Goal: Task Accomplishment & Management: Manage account settings

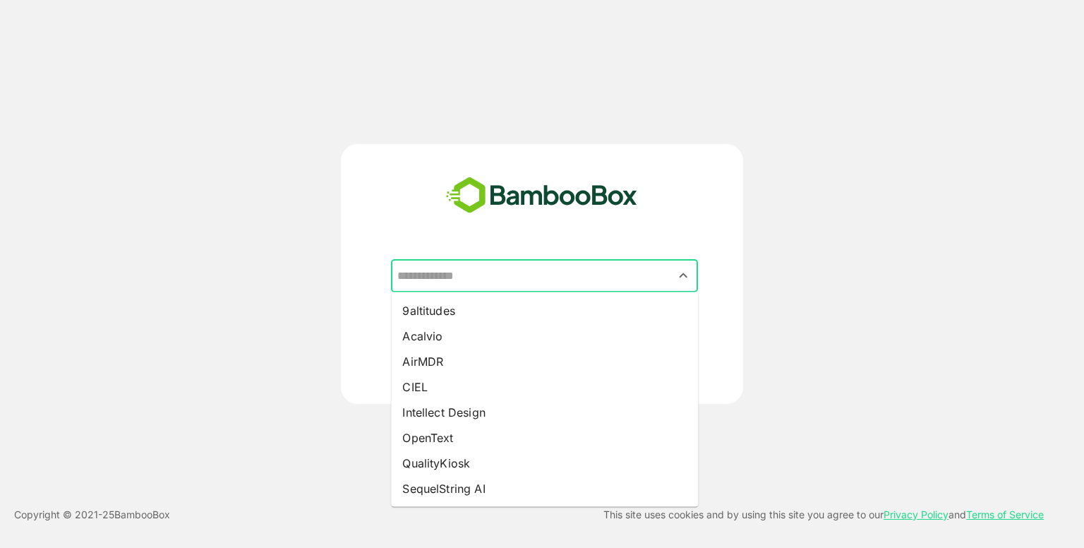
click at [474, 275] on input "text" at bounding box center [544, 276] width 301 height 27
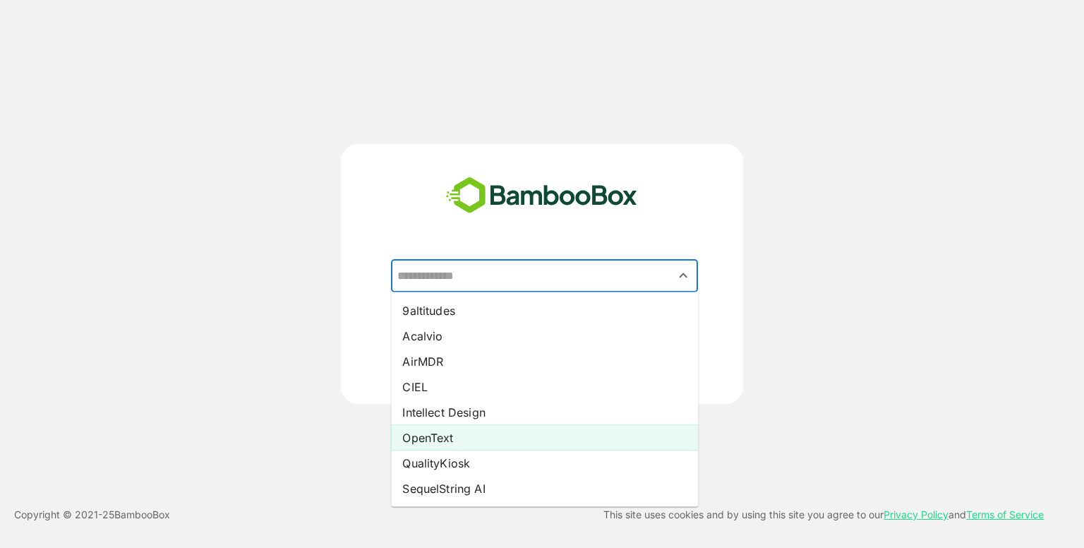
click at [424, 435] on li "OpenText" at bounding box center [544, 437] width 307 height 25
type input "********"
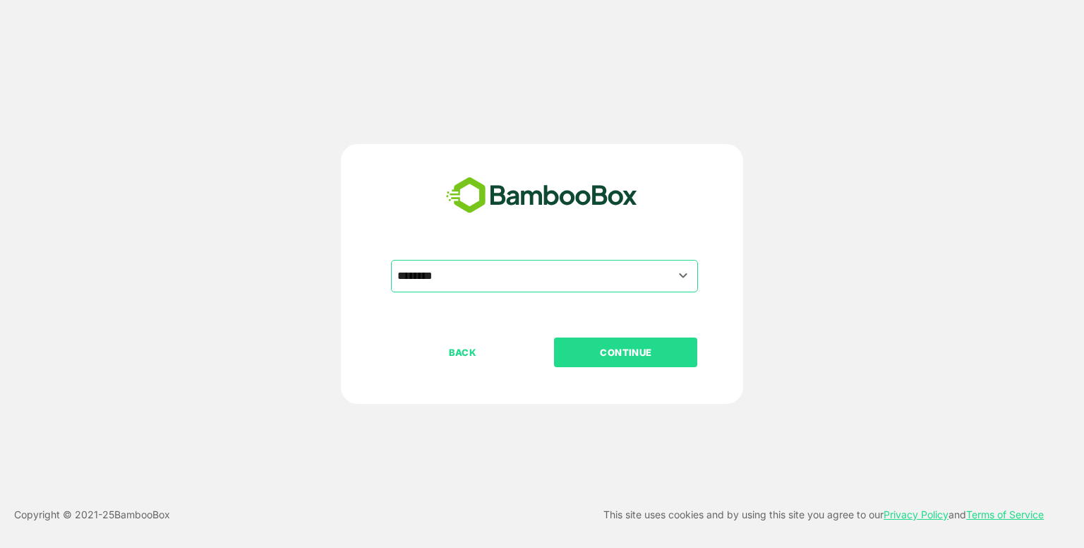
click at [635, 351] on p "CONTINUE" at bounding box center [625, 352] width 141 height 16
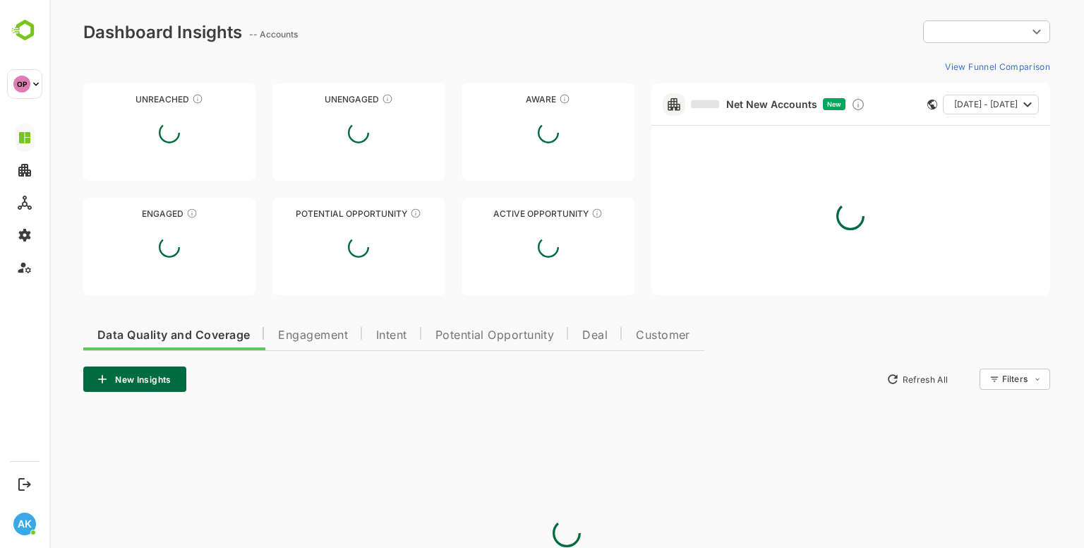
type input "**********"
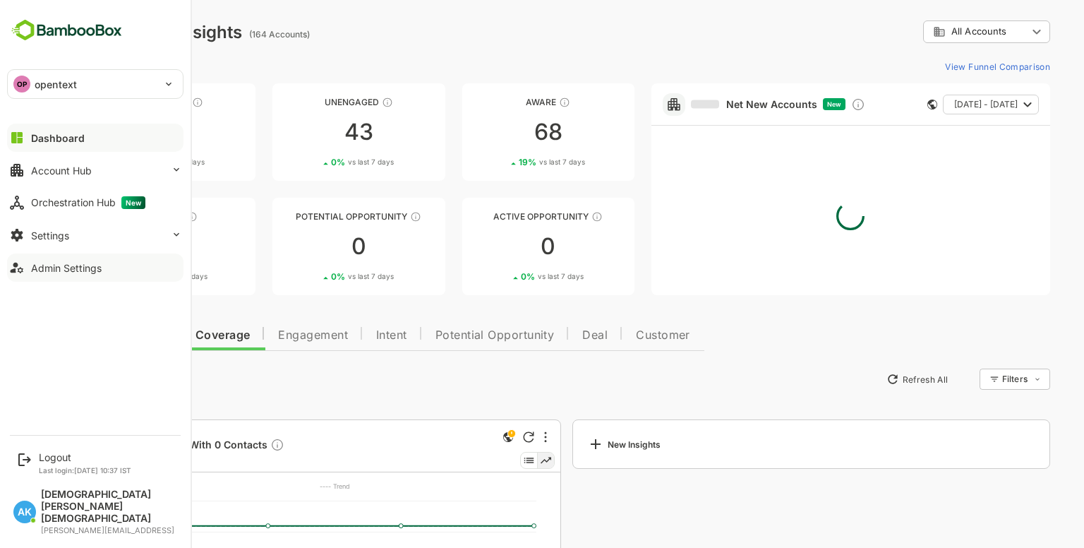
click at [73, 272] on div "Admin Settings" at bounding box center [66, 268] width 71 height 12
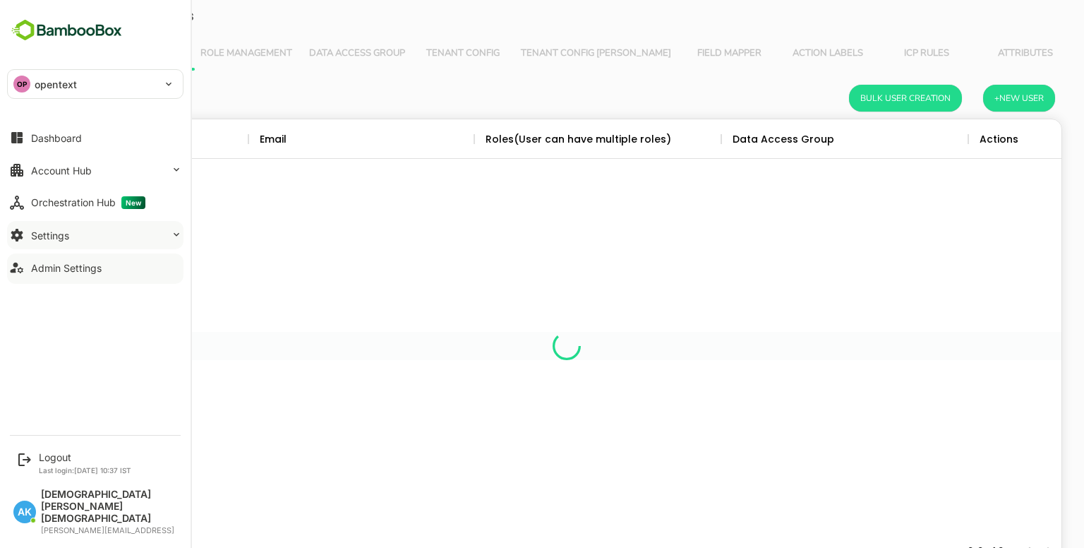
scroll to position [403, 968]
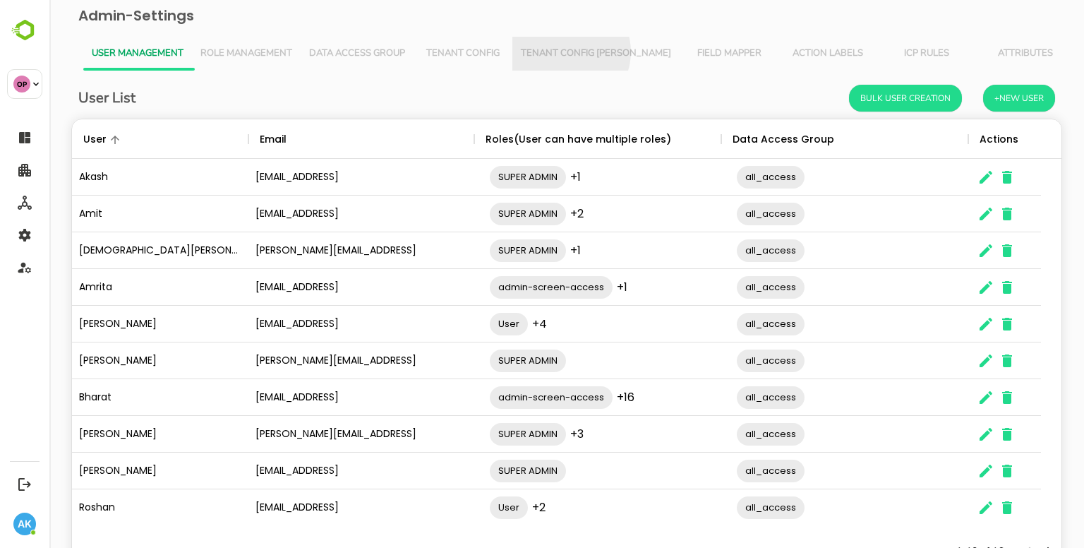
click at [567, 52] on span "Tenant Config [PERSON_NAME]" at bounding box center [596, 53] width 150 height 11
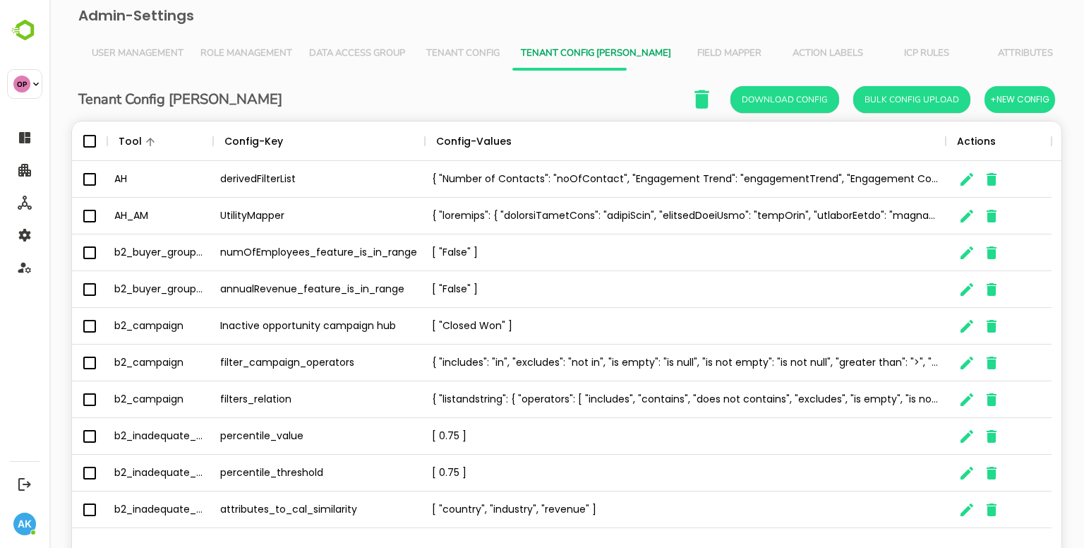
click at [587, 31] on div "Admin-Settings User Management Role Management Data Access Group Tenant Config …" at bounding box center [567, 304] width 1012 height 608
click at [214, 51] on span "Role Management" at bounding box center [246, 53] width 92 height 11
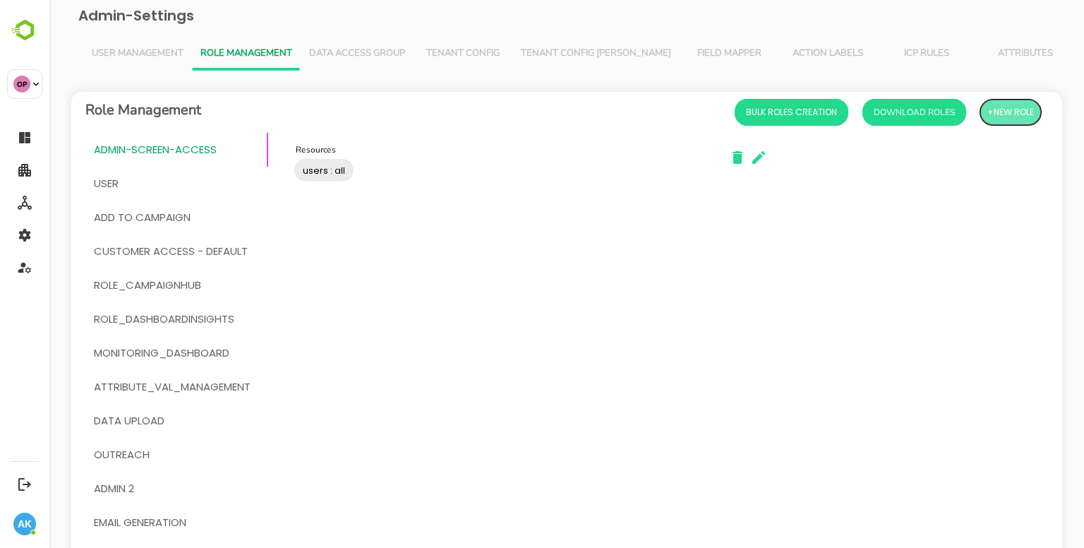
click at [1001, 119] on span "+New Role" at bounding box center [1010, 112] width 47 height 18
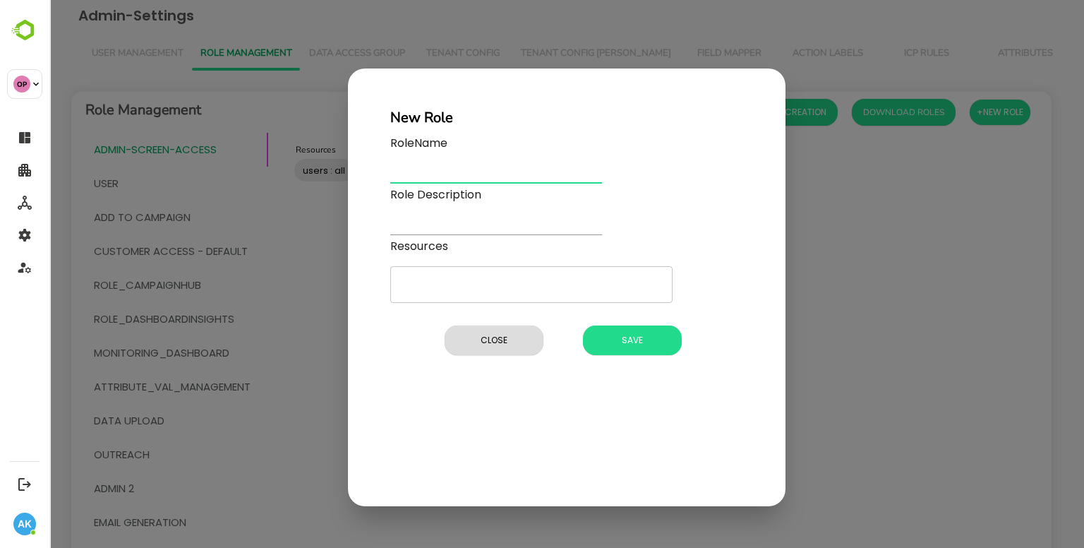
click at [454, 183] on input "text" at bounding box center [496, 173] width 212 height 20
click at [429, 269] on div "​" at bounding box center [531, 284] width 282 height 37
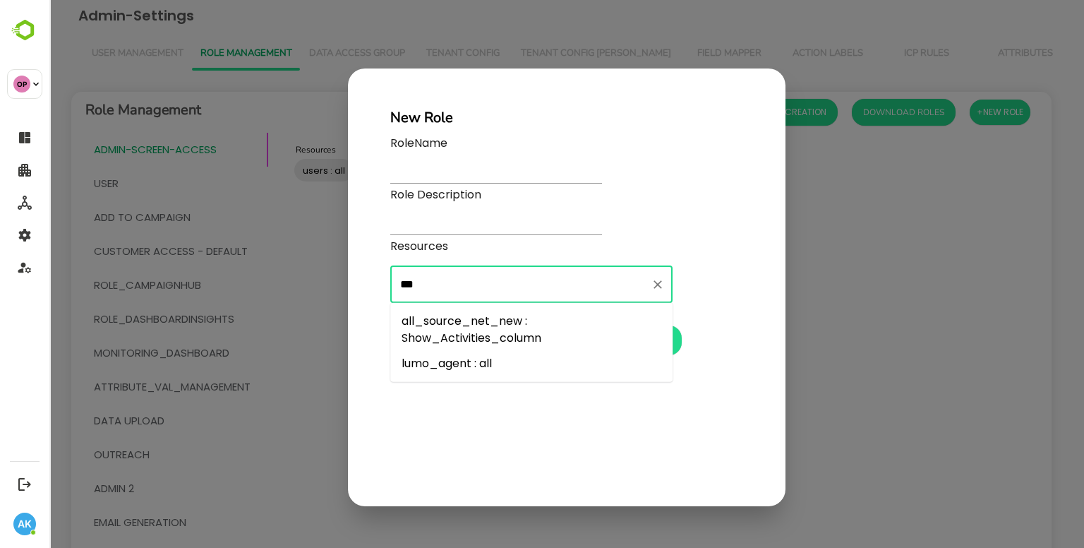
type input "****"
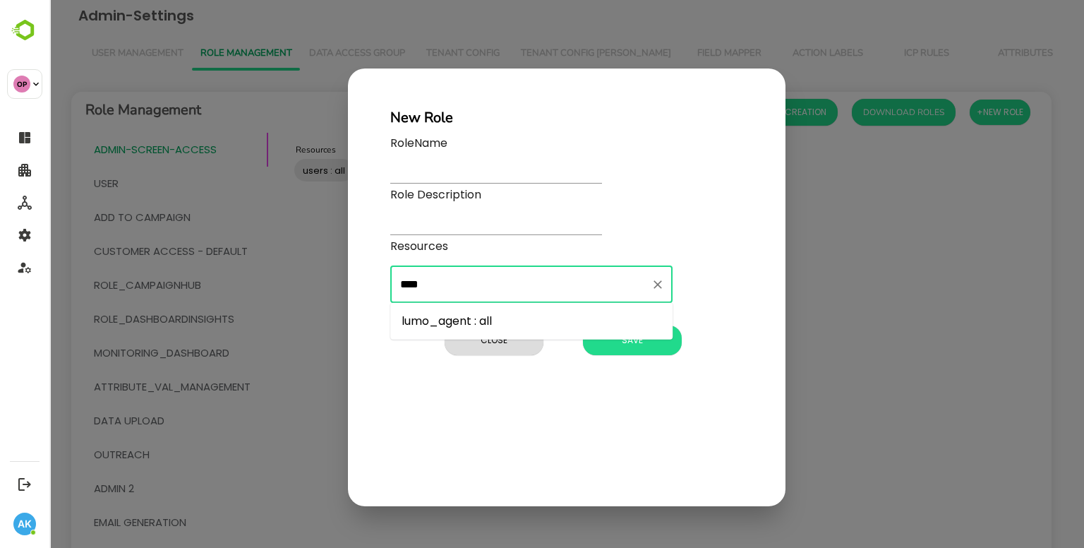
click at [483, 328] on li "lumo_agent : all" at bounding box center [531, 320] width 282 height 25
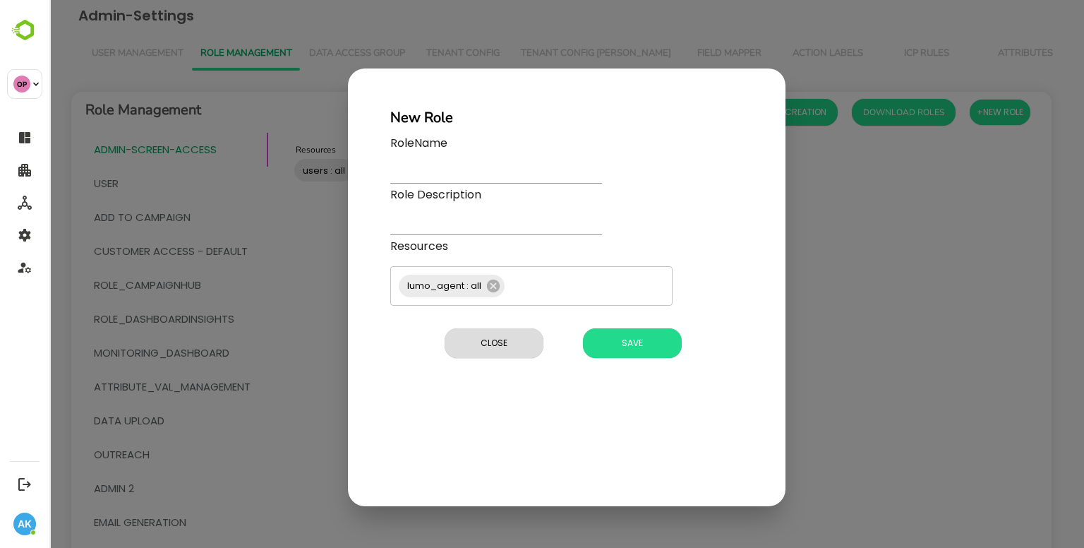
click at [458, 162] on div "RoleName" at bounding box center [496, 161] width 212 height 52
click at [440, 176] on input "text" at bounding box center [496, 173] width 212 height 20
type input "**********"
click at [471, 221] on input "text" at bounding box center [496, 225] width 212 height 20
type input "****"
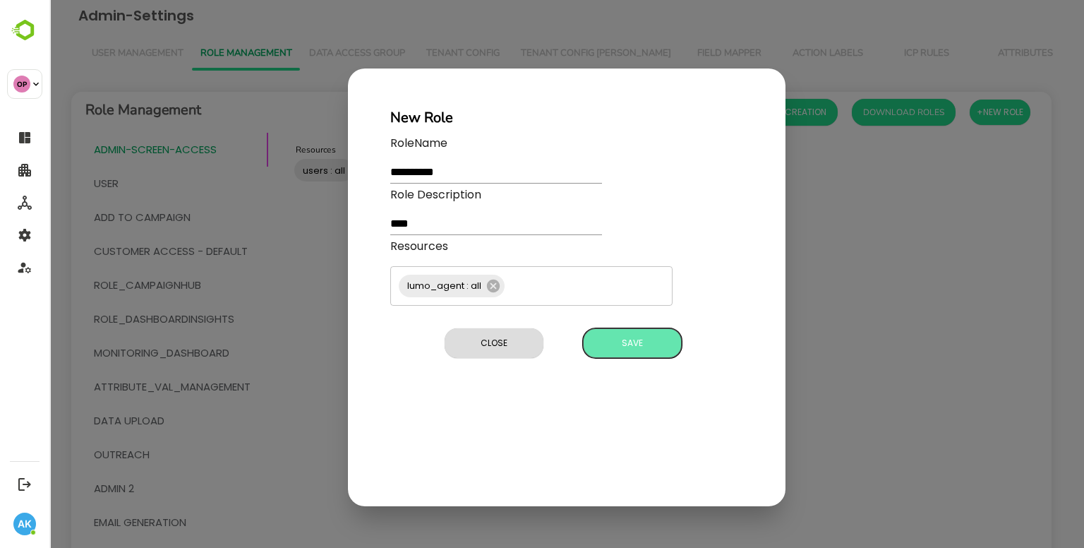
click at [613, 345] on span "Save" at bounding box center [632, 343] width 85 height 18
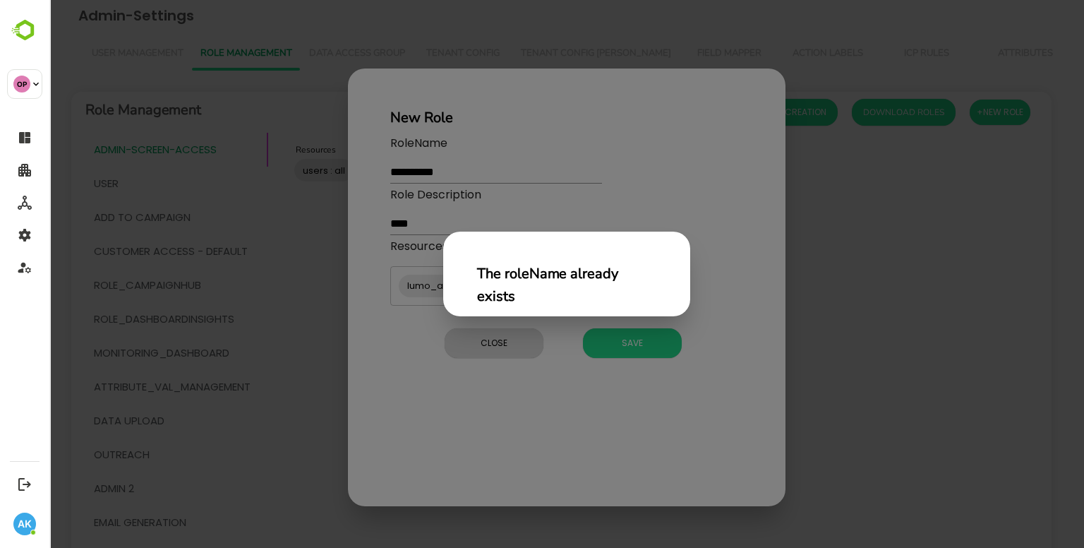
click at [163, 213] on div "The roleName already exists" at bounding box center [566, 274] width 1035 height 548
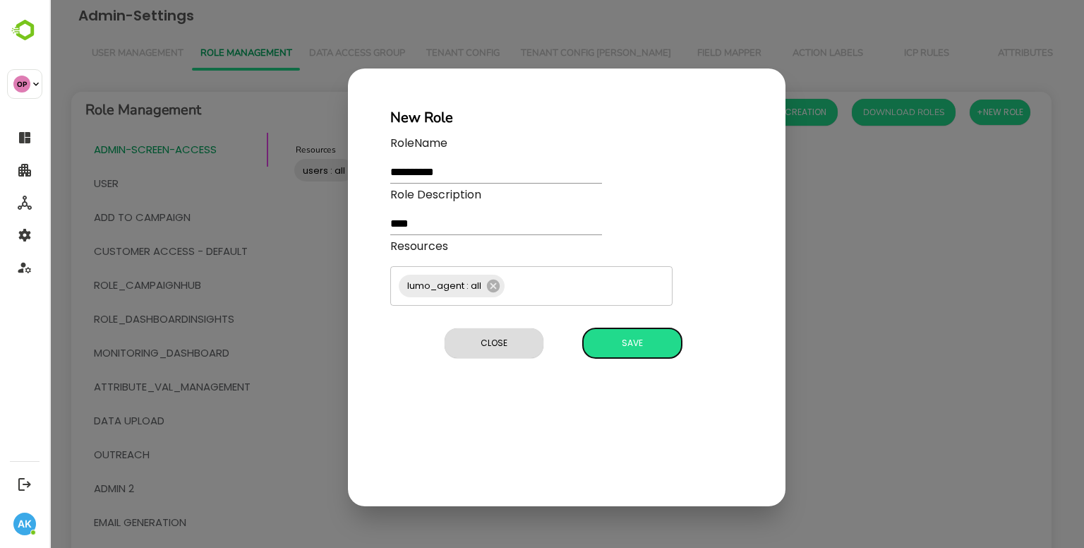
click at [604, 339] on span "Save" at bounding box center [632, 343] width 85 height 18
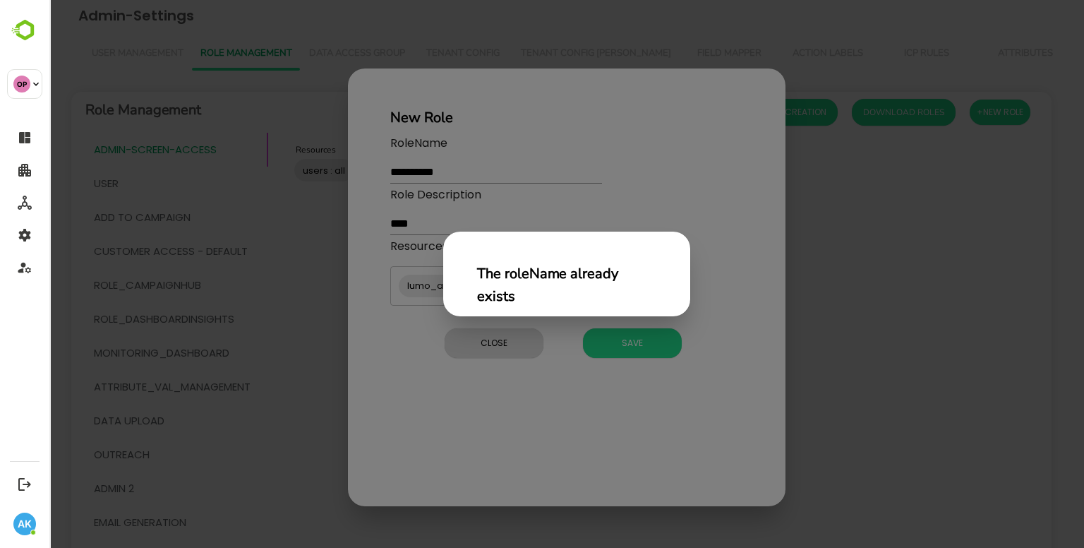
click at [562, 397] on div "The roleName already exists" at bounding box center [566, 274] width 1035 height 548
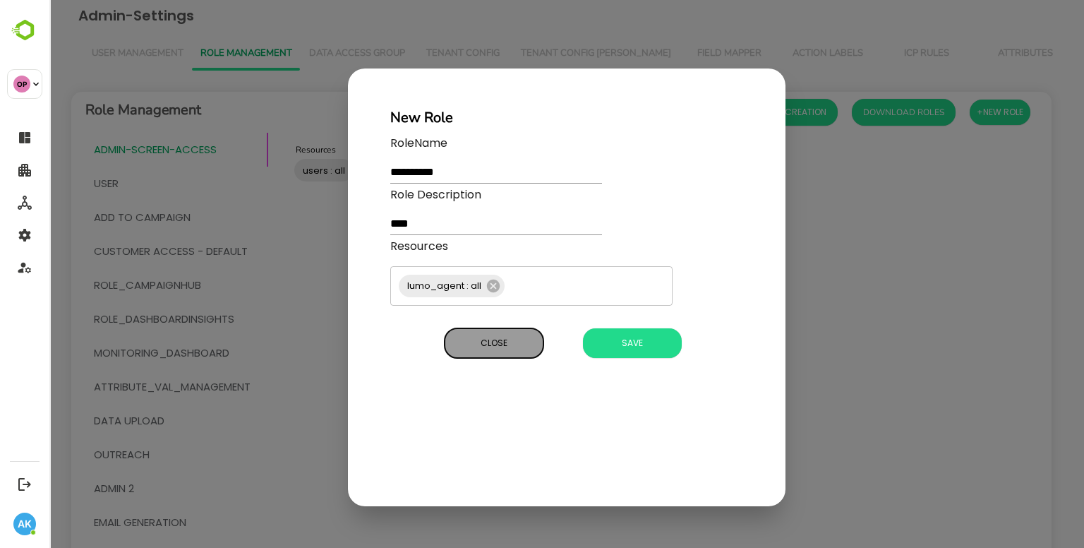
click at [512, 342] on span "Close" at bounding box center [494, 343] width 85 height 18
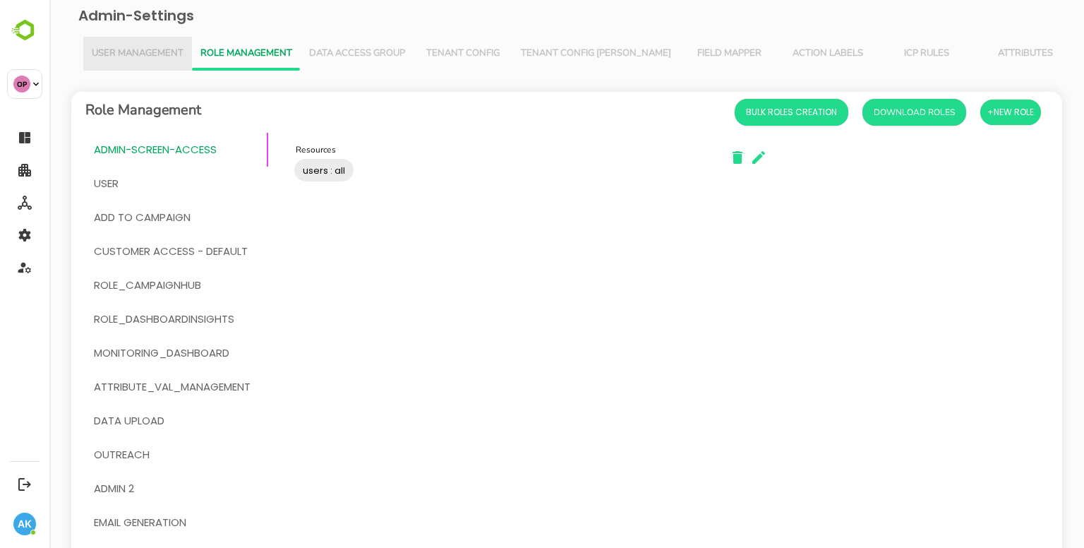
click at [143, 48] on span "User Management" at bounding box center [138, 53] width 92 height 11
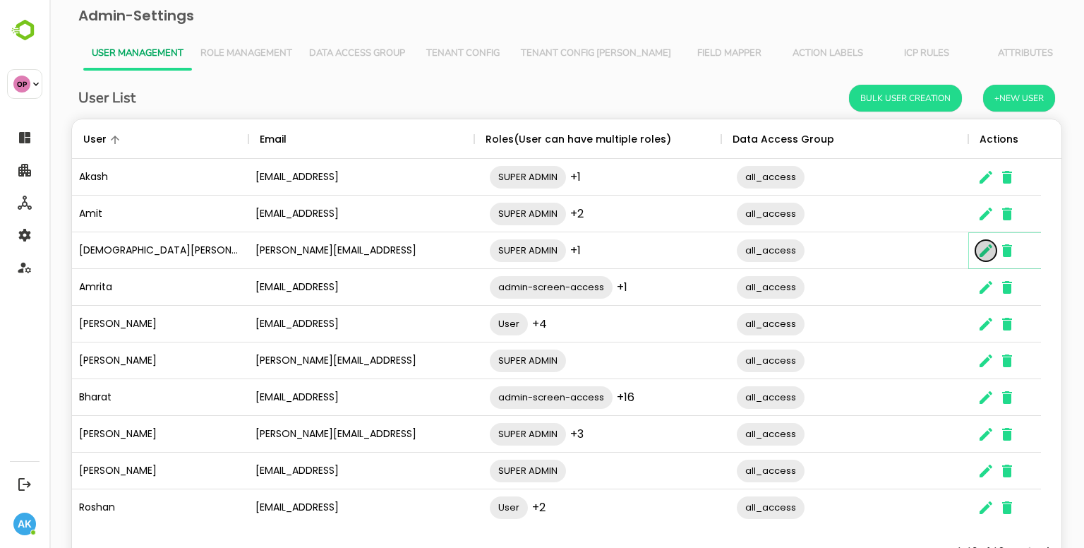
click at [987, 247] on icon "The User Data" at bounding box center [985, 250] width 13 height 13
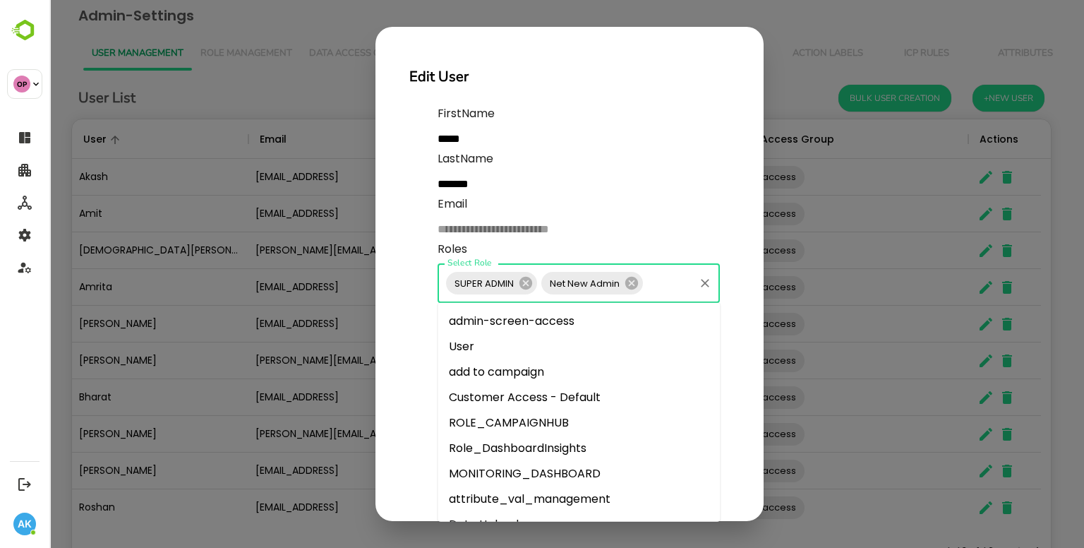
click at [668, 281] on input "Select Role" at bounding box center [668, 283] width 47 height 27
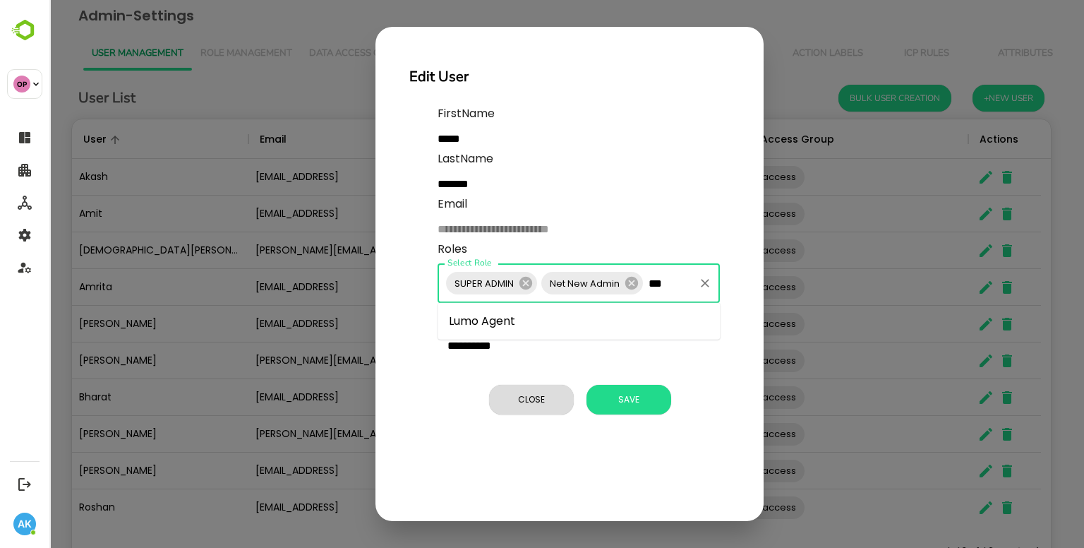
type input "****"
click at [585, 320] on li "Lumo Agent" at bounding box center [579, 320] width 282 height 25
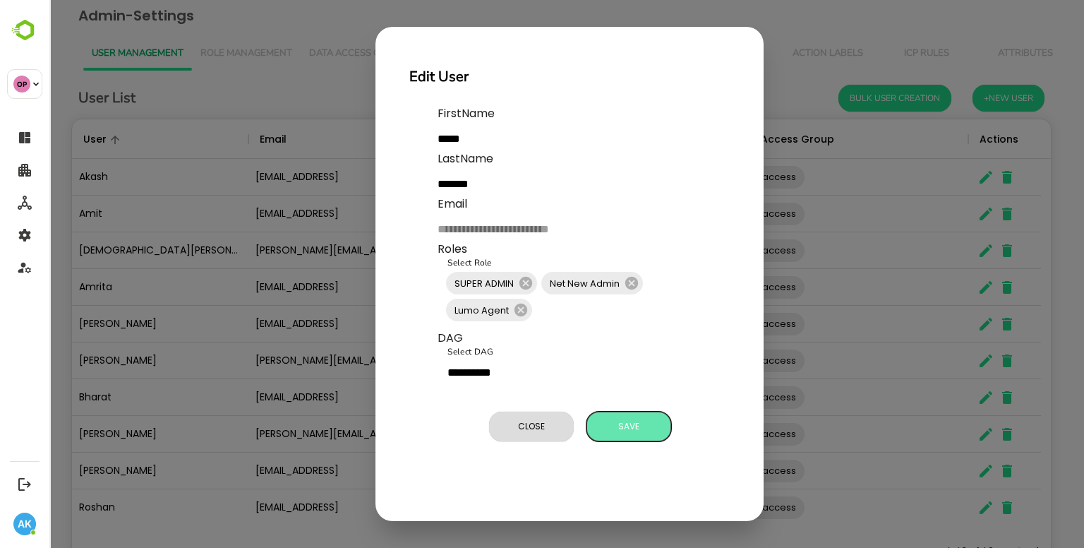
click at [593, 429] on button "Save" at bounding box center [628, 426] width 85 height 30
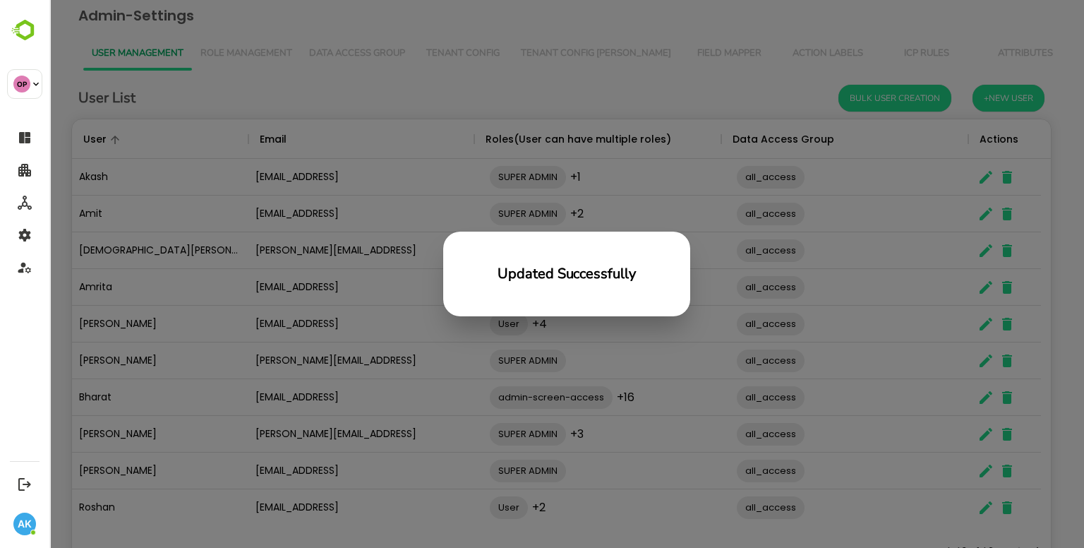
click at [354, 253] on div "Updated Successfully" at bounding box center [566, 274] width 1035 height 548
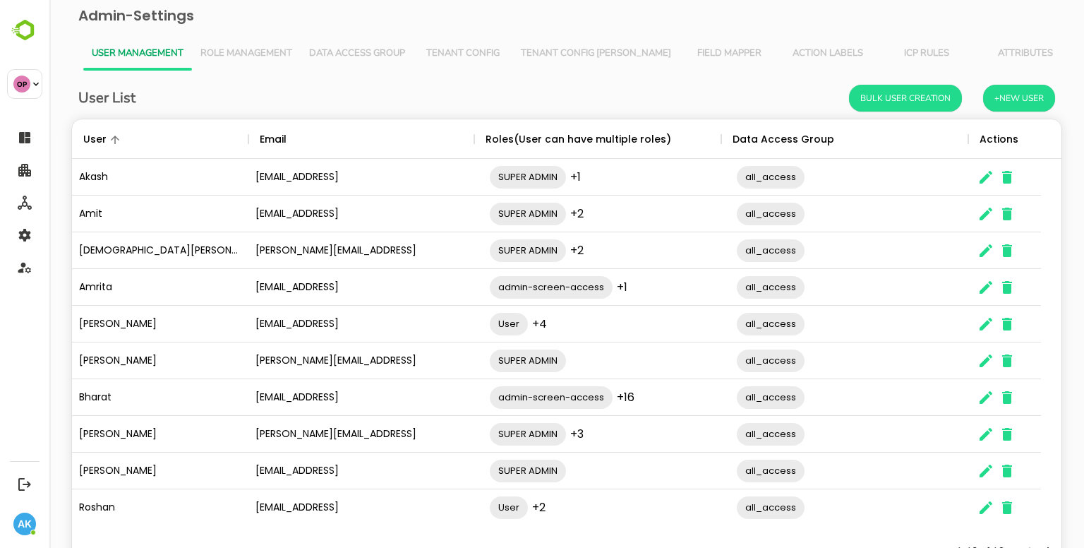
click at [1051, 109] on div "User List Bulk User Creation +New User User Email Roles(User can have multiple …" at bounding box center [566, 328] width 991 height 486
click at [1022, 99] on button "+New User" at bounding box center [1019, 98] width 72 height 27
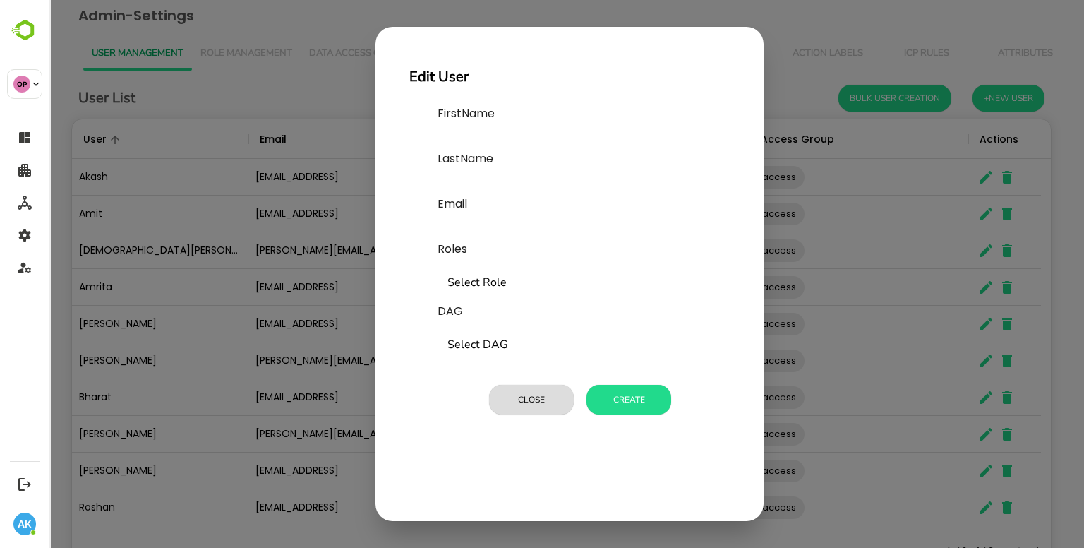
click at [507, 139] on input "text" at bounding box center [544, 139] width 212 height 23
type input "****"
click at [474, 229] on input "text" at bounding box center [544, 229] width 212 height 23
paste input "**********"
type input "**********"
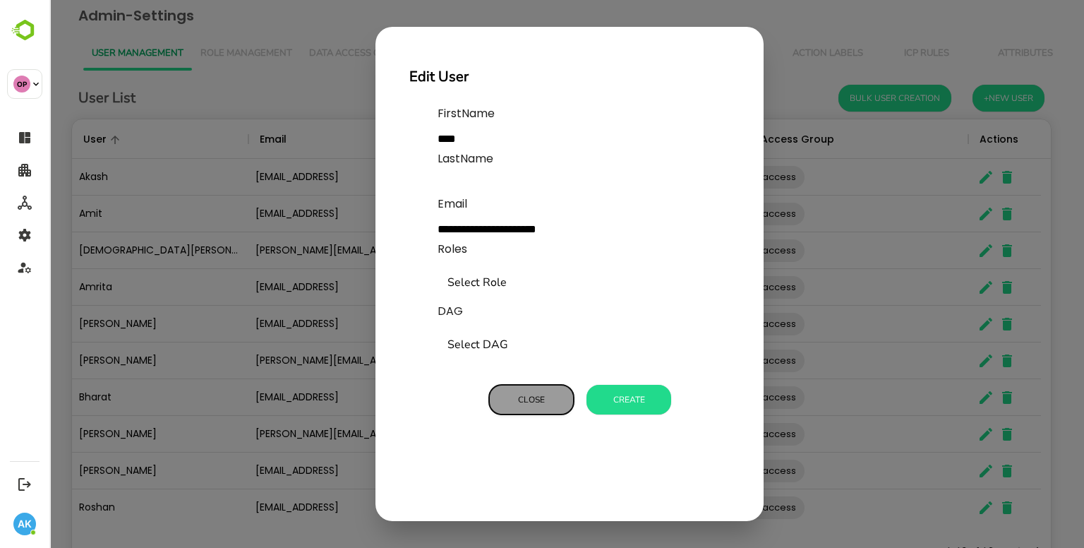
click at [505, 411] on button "Close" at bounding box center [531, 400] width 85 height 30
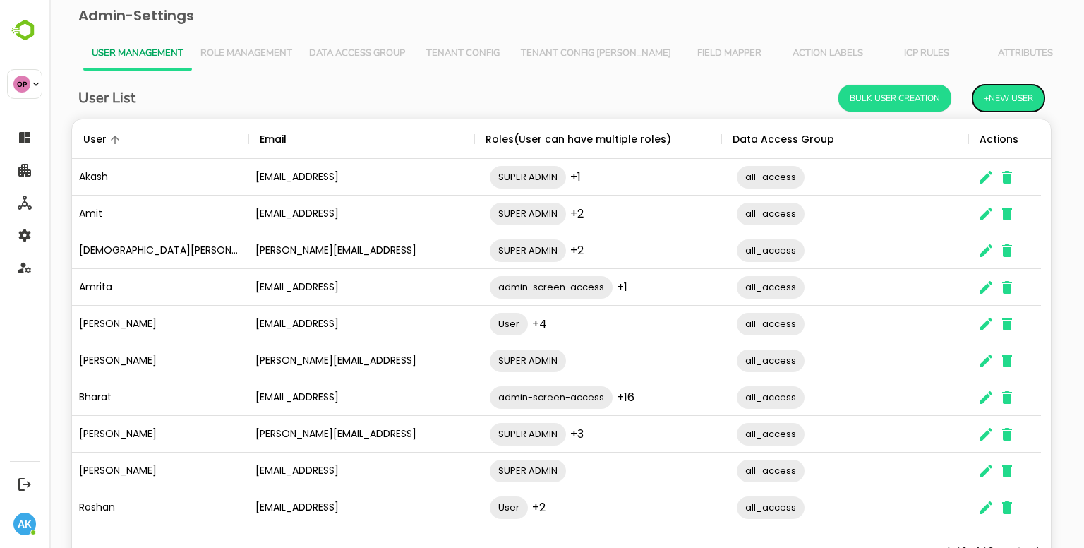
scroll to position [11, 11]
click at [505, 411] on div "admin-screen-access +16 ​" at bounding box center [604, 398] width 247 height 40
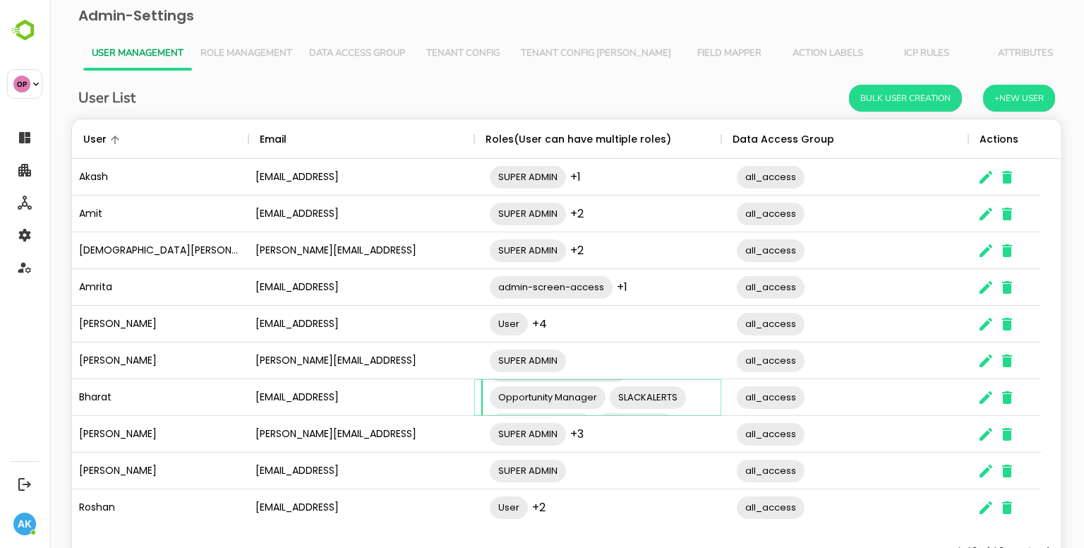
scroll to position [0, 0]
click at [1001, 97] on button "+New User" at bounding box center [1019, 98] width 72 height 27
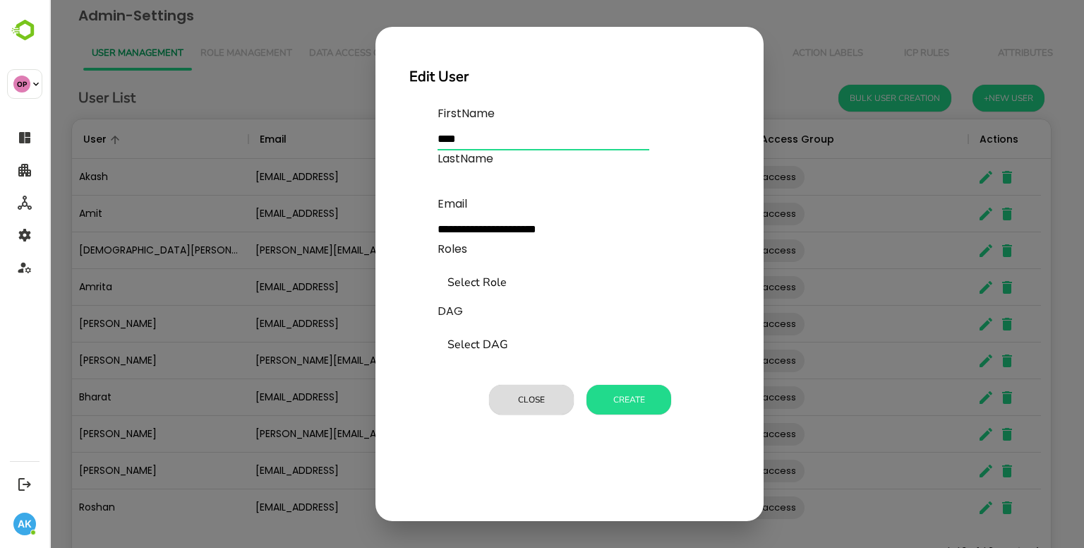
click at [497, 140] on input "****" at bounding box center [544, 139] width 212 height 23
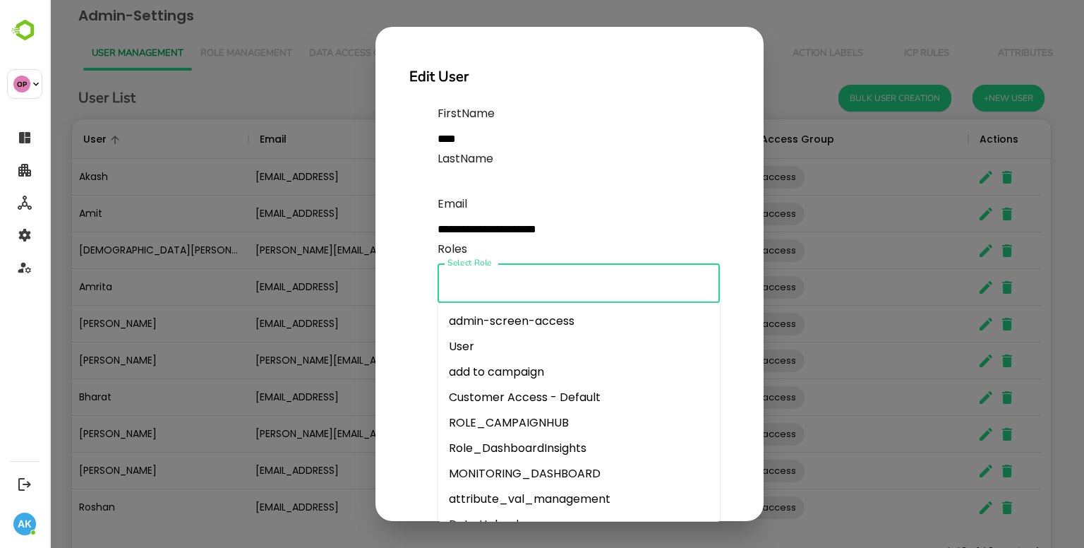
click at [502, 281] on input "Select Role" at bounding box center [579, 283] width 270 height 27
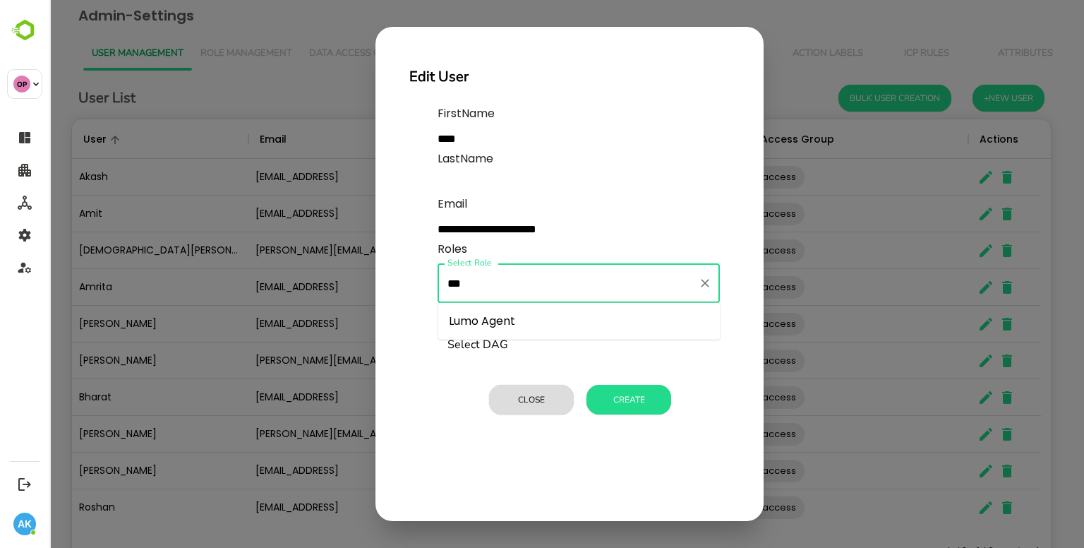
type input "****"
click at [517, 325] on li "Lumo Agent" at bounding box center [579, 320] width 282 height 25
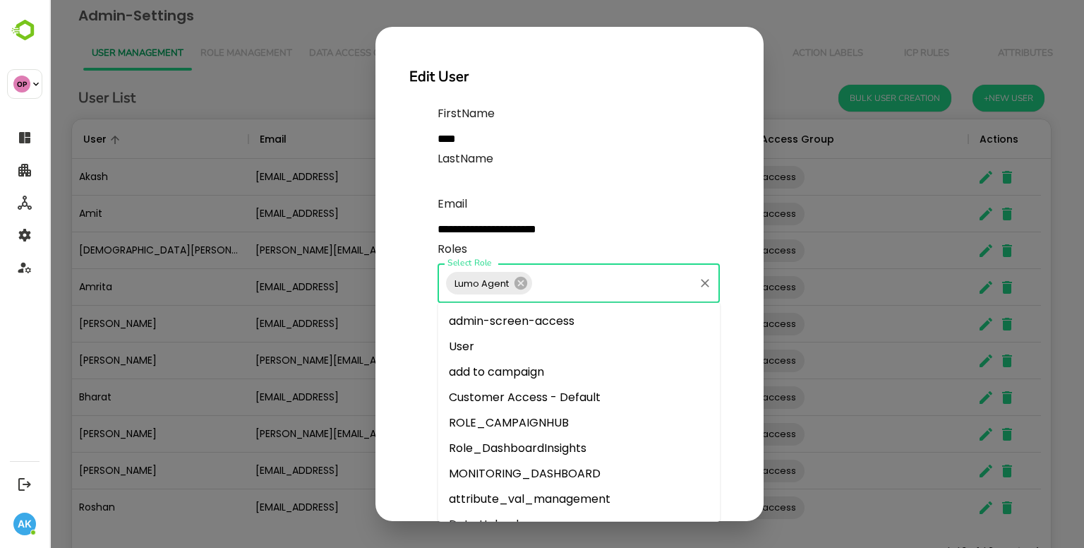
scroll to position [346, 0]
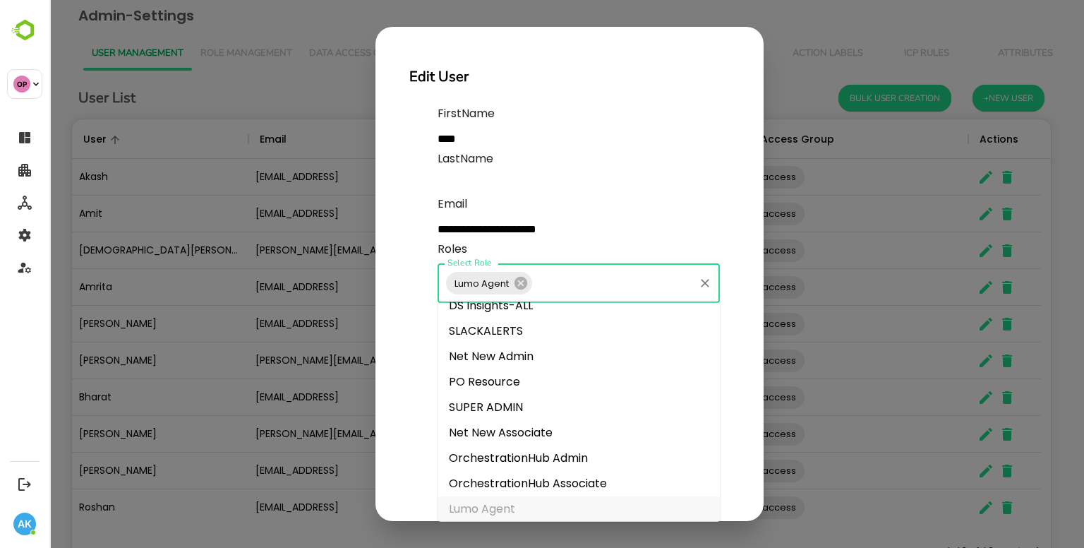
click at [596, 286] on input "Select Role" at bounding box center [613, 283] width 158 height 27
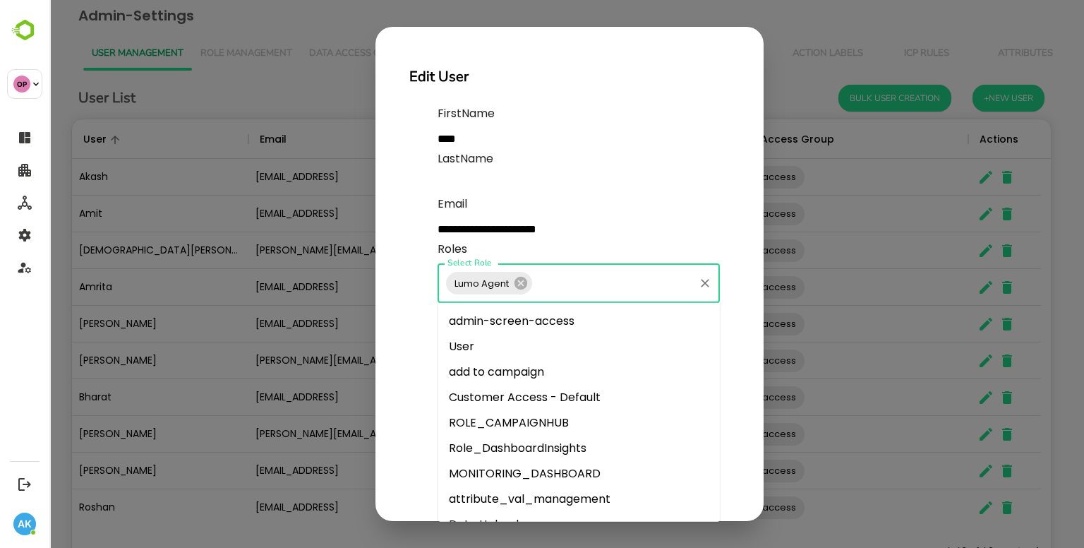
click at [555, 323] on li "admin-screen-access" at bounding box center [579, 320] width 282 height 25
click at [684, 282] on input "Select Role" at bounding box center [684, 283] width 16 height 27
click at [531, 354] on li "User" at bounding box center [579, 346] width 282 height 25
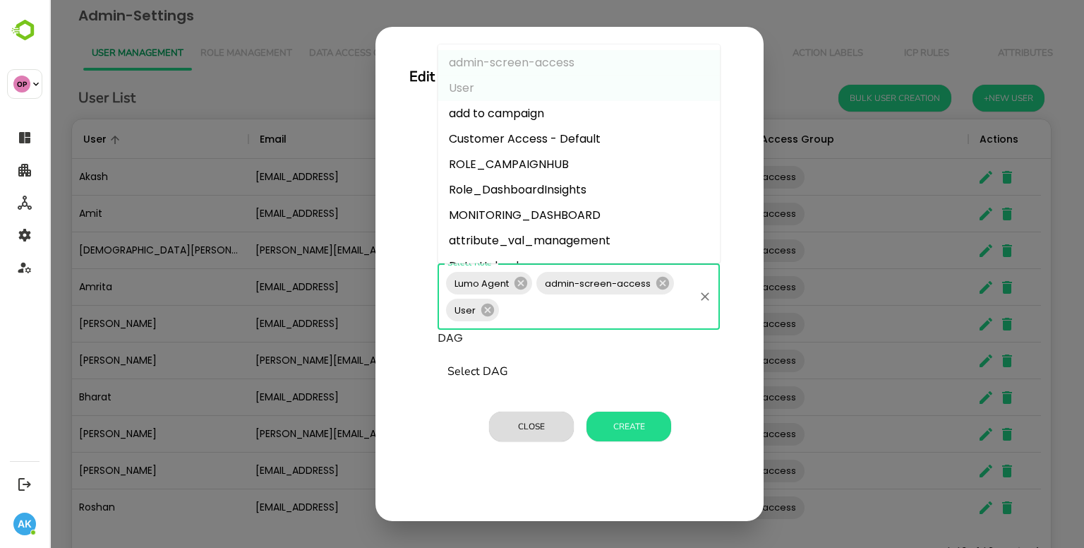
click at [665, 306] on input "Select Role" at bounding box center [596, 309] width 191 height 27
click at [533, 162] on li "ROLE_CAMPAIGNHUB" at bounding box center [579, 163] width 282 height 25
click at [661, 313] on input "Select Role" at bounding box center [662, 309] width 60 height 27
click at [541, 211] on li "MONITORING_DASHBOARD" at bounding box center [579, 214] width 282 height 25
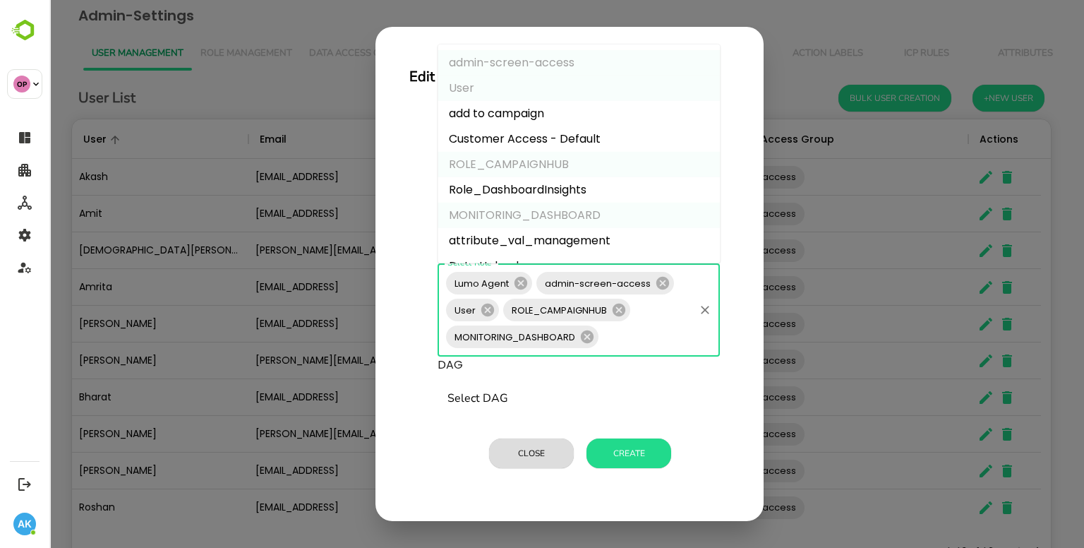
click at [634, 333] on input "Select Role" at bounding box center [647, 336] width 92 height 27
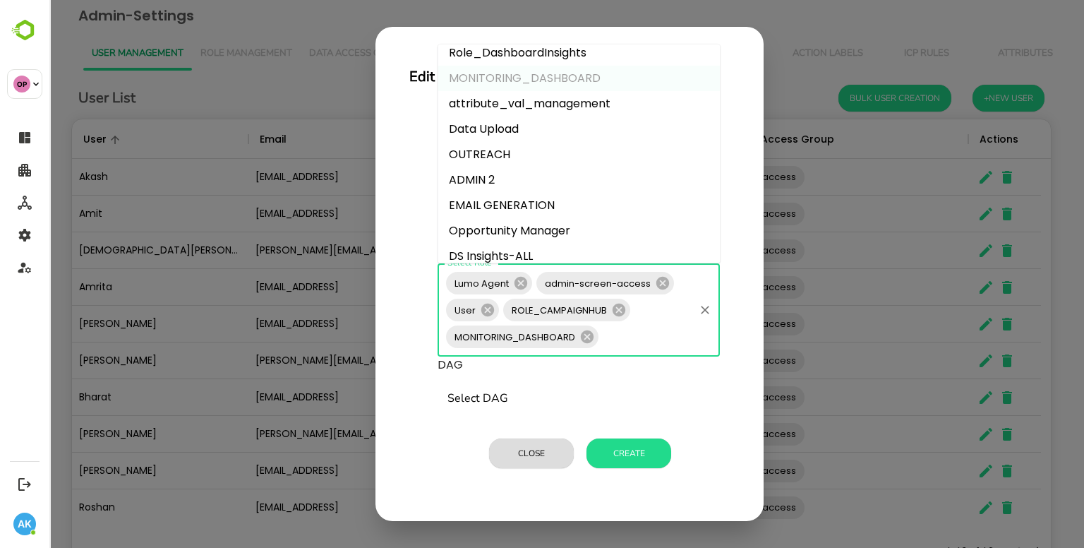
scroll to position [138, 0]
click at [549, 205] on li "EMAIL GENERATION" at bounding box center [579, 203] width 282 height 25
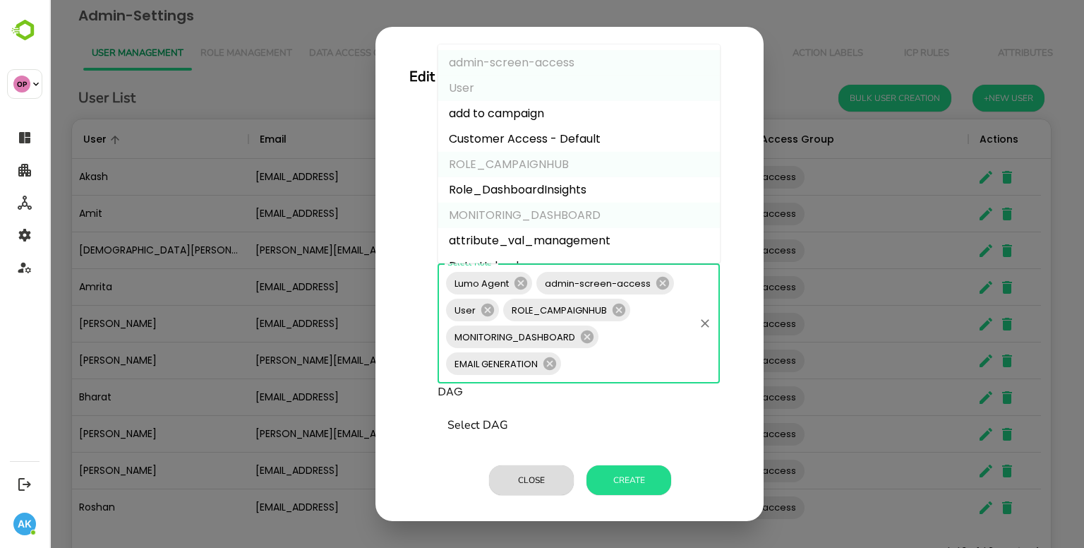
click at [660, 365] on input "Select Role" at bounding box center [627, 363] width 129 height 27
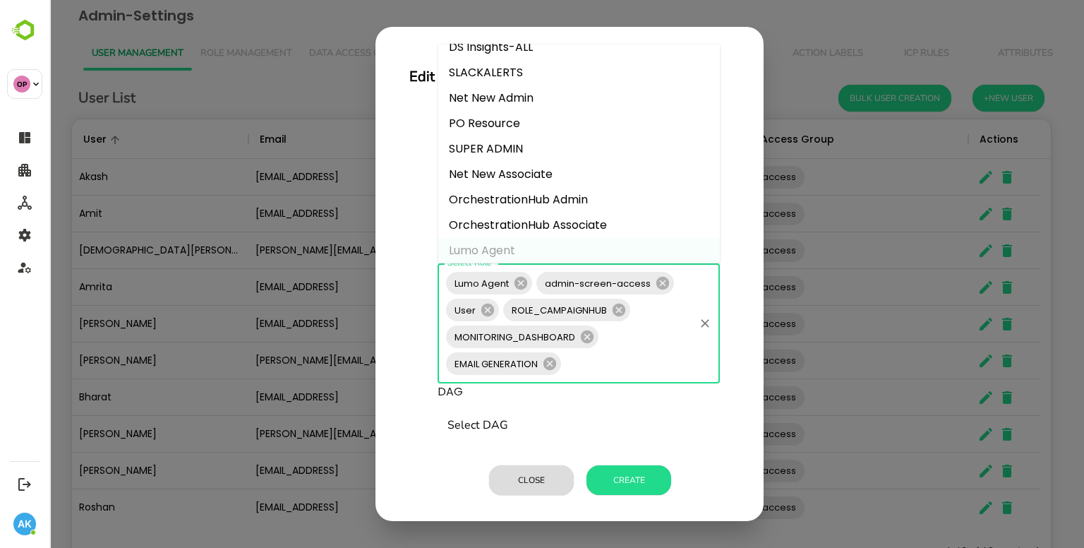
scroll to position [351, 0]
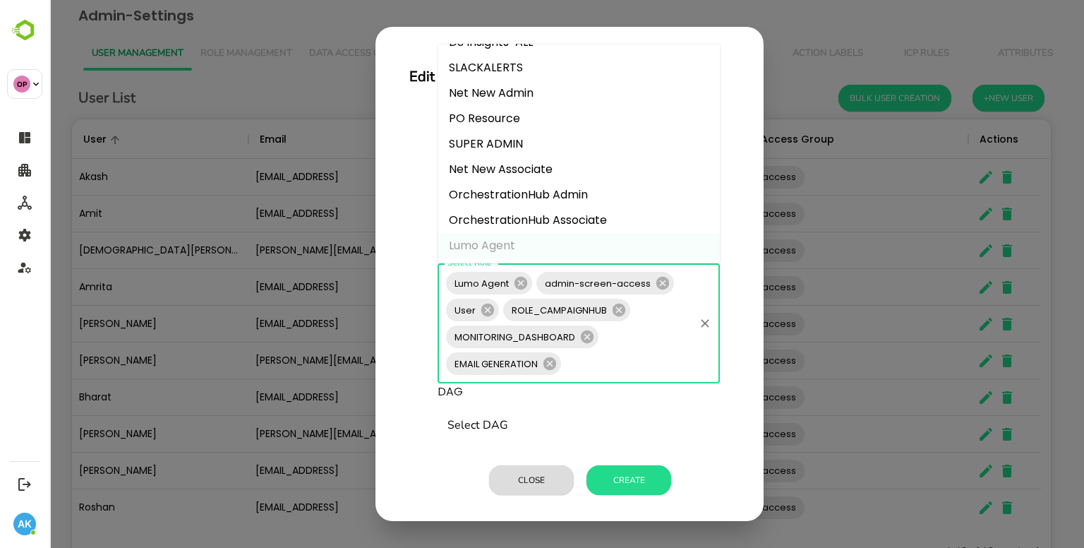
click at [584, 201] on li "OrchestrationHub Admin" at bounding box center [579, 193] width 282 height 25
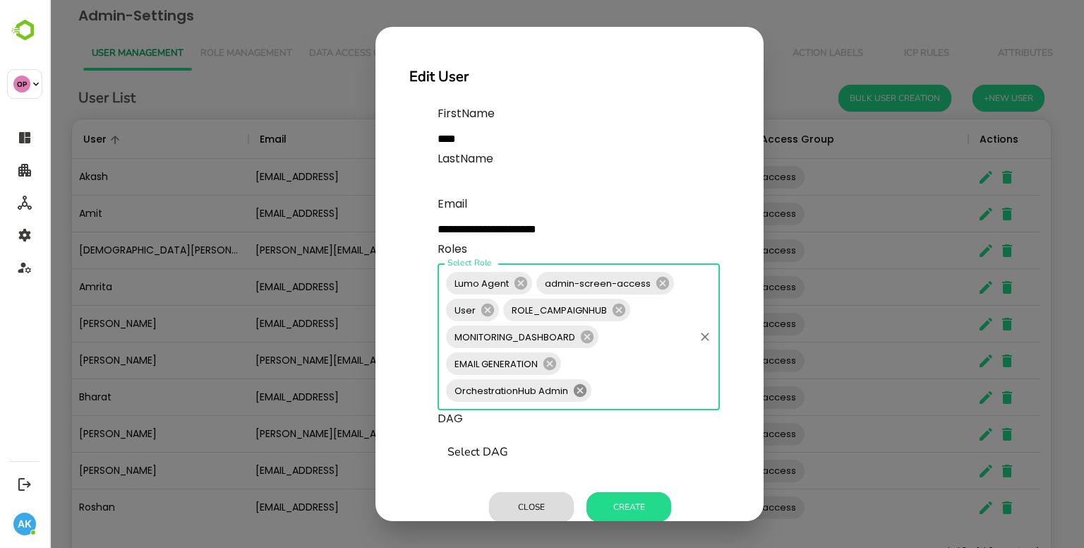
click at [585, 390] on icon at bounding box center [580, 390] width 13 height 13
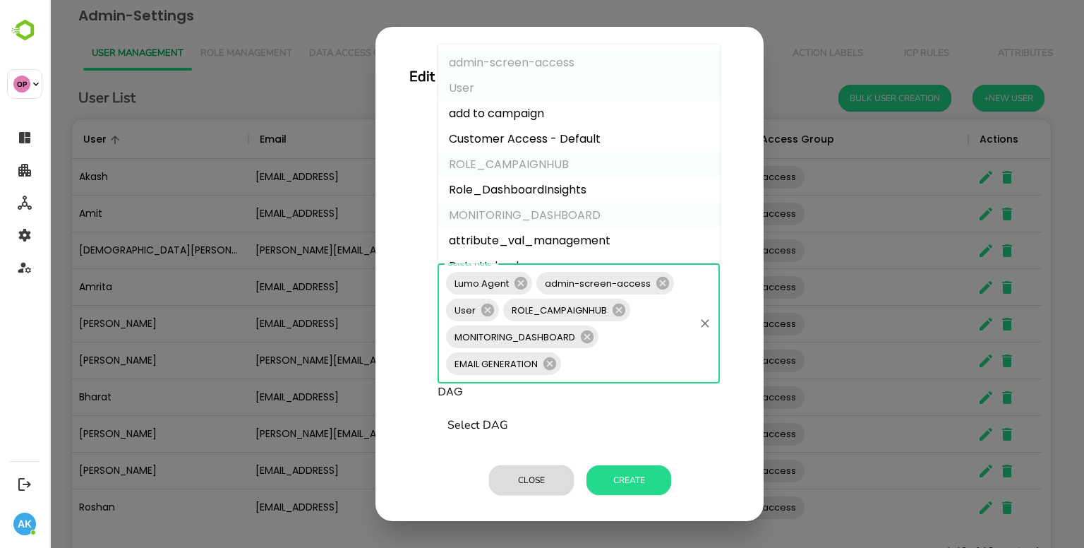
click at [591, 368] on input "Select Role" at bounding box center [627, 363] width 129 height 27
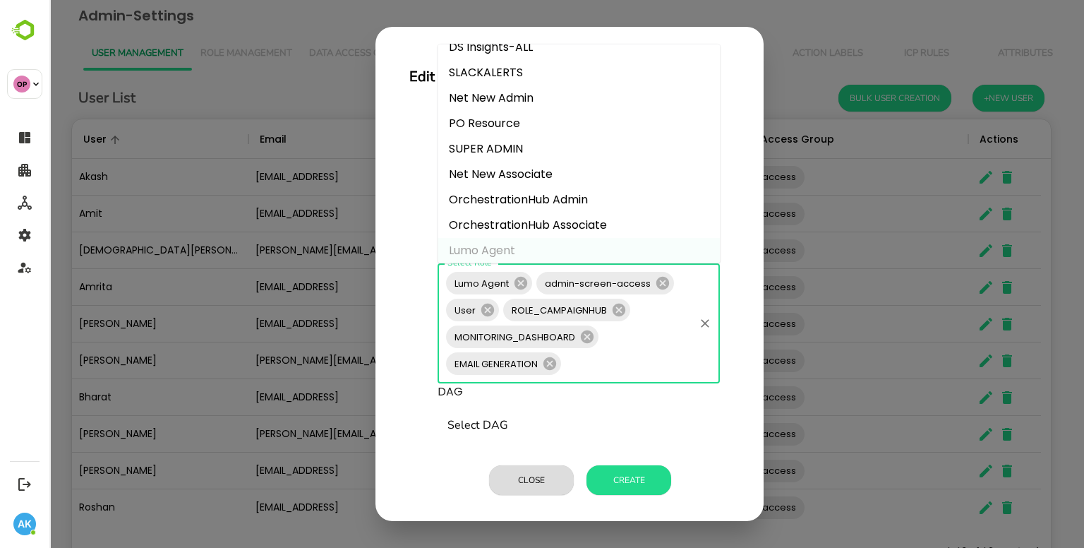
click at [587, 224] on li "OrchestrationHub Associate" at bounding box center [579, 224] width 282 height 25
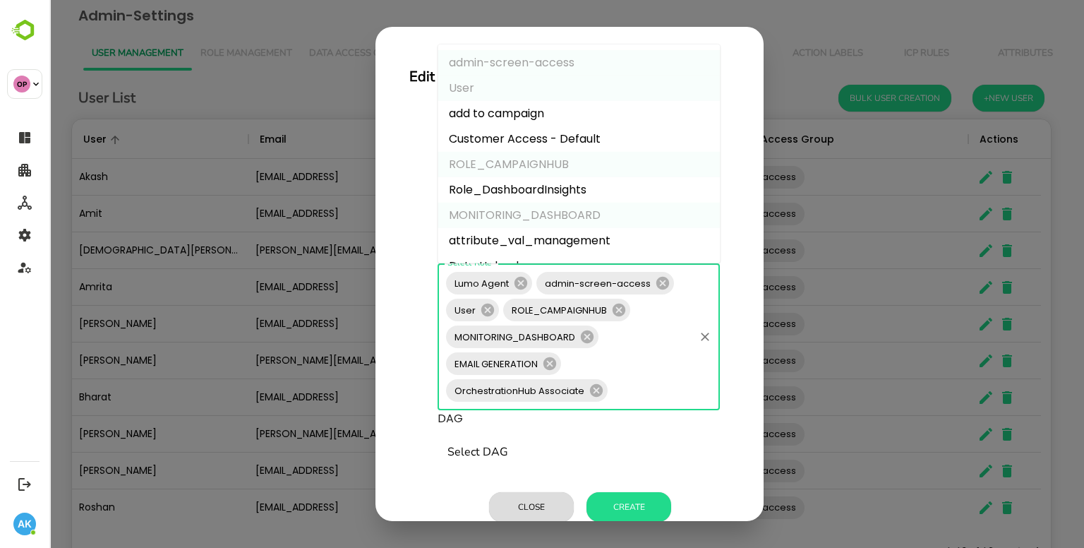
click at [638, 392] on input "Select Role" at bounding box center [651, 390] width 83 height 27
click at [594, 134] on li "Customer Access - Default" at bounding box center [579, 138] width 282 height 25
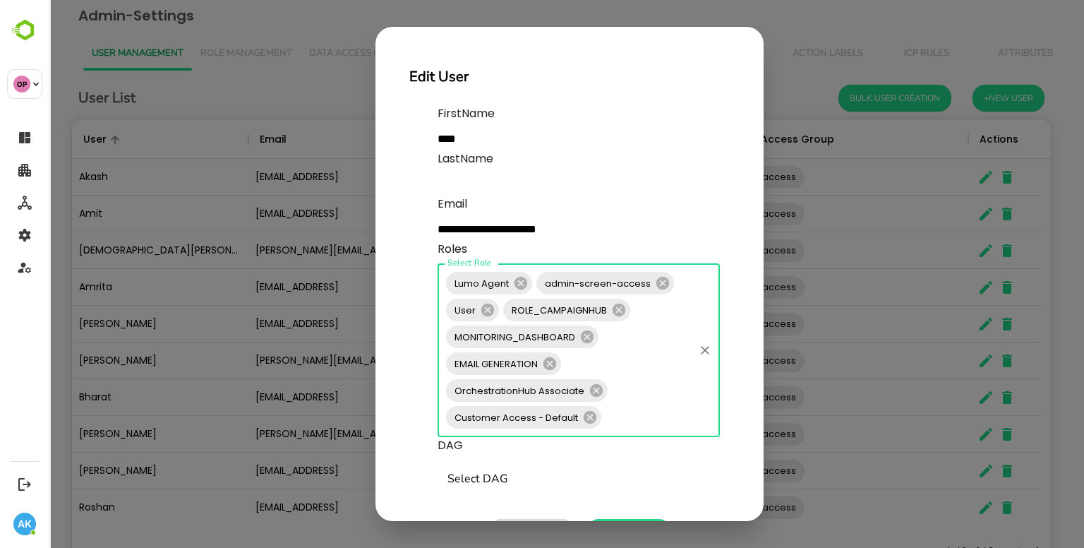
scroll to position [57, 0]
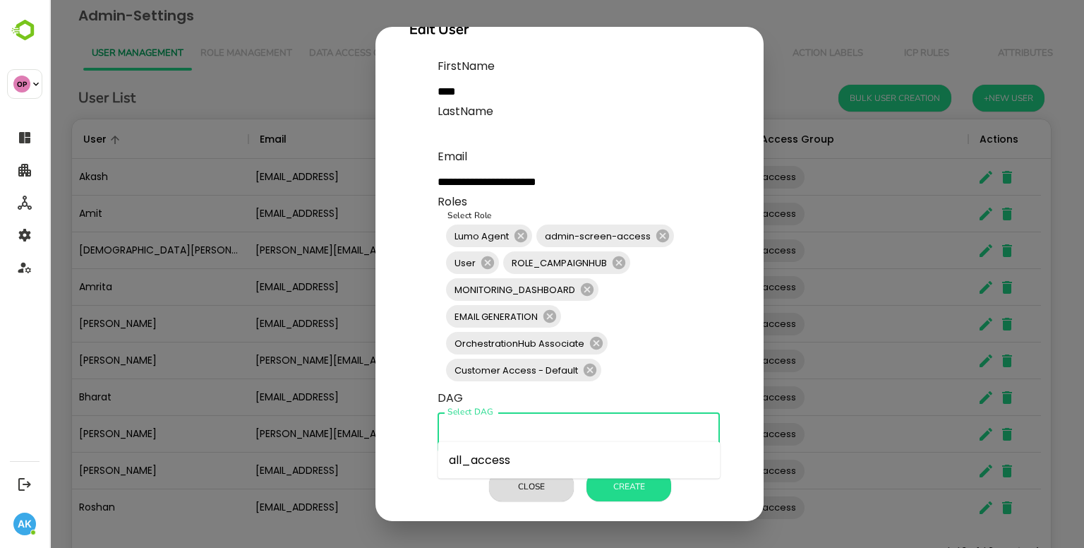
click at [589, 419] on input "Select DAG" at bounding box center [579, 431] width 270 height 27
click at [531, 458] on li "all_access" at bounding box center [579, 459] width 282 height 25
type input "**********"
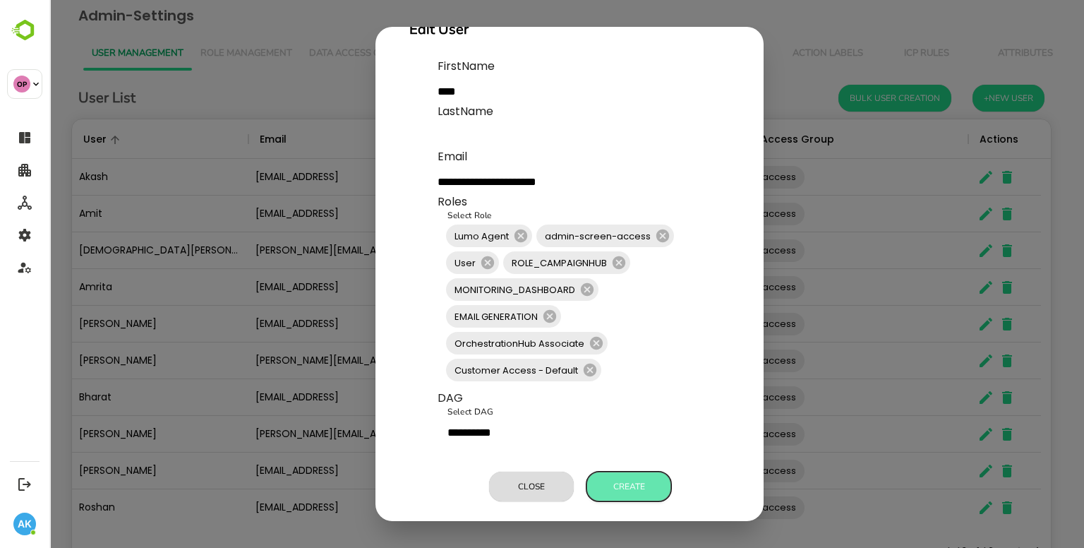
click at [618, 474] on button "Create" at bounding box center [628, 486] width 85 height 30
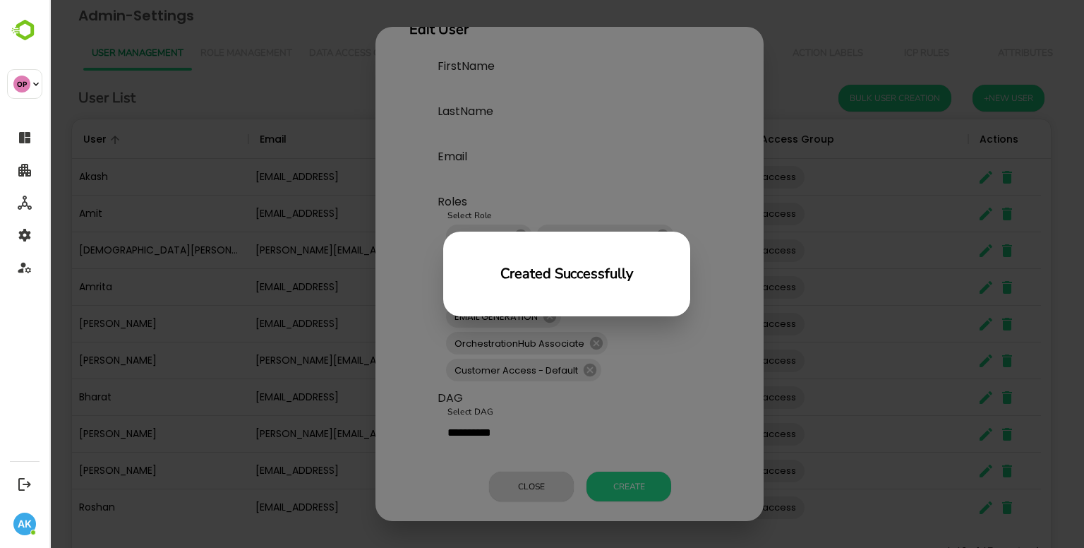
click at [553, 485] on div "Created Successfully" at bounding box center [566, 274] width 1035 height 548
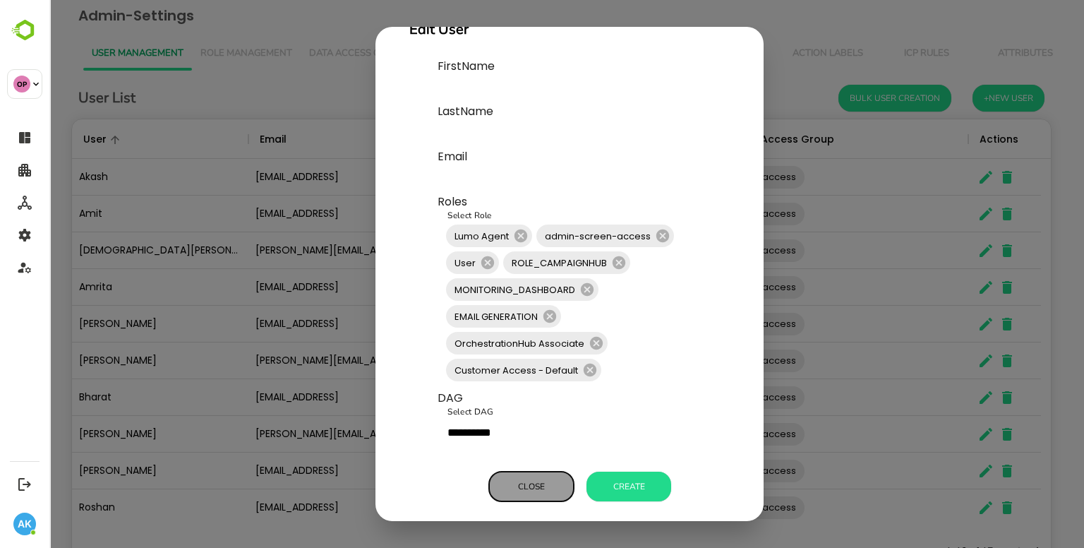
click at [553, 485] on button "Close" at bounding box center [531, 486] width 85 height 30
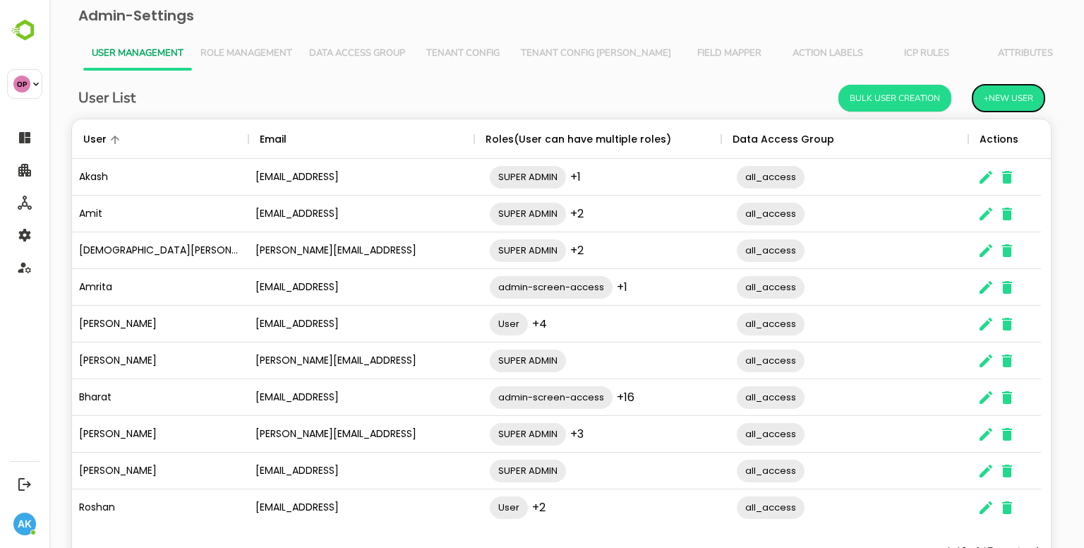
scroll to position [11, 11]
